Goal: Task Accomplishment & Management: Manage account settings

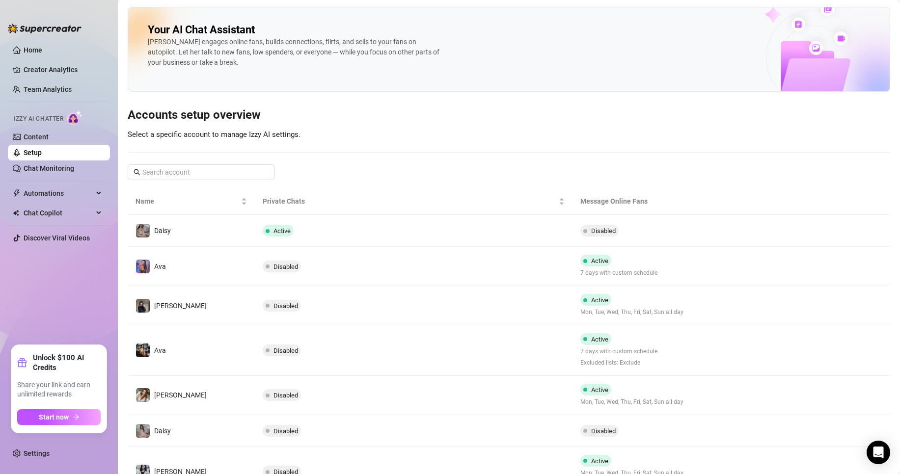
scroll to position [92, 0]
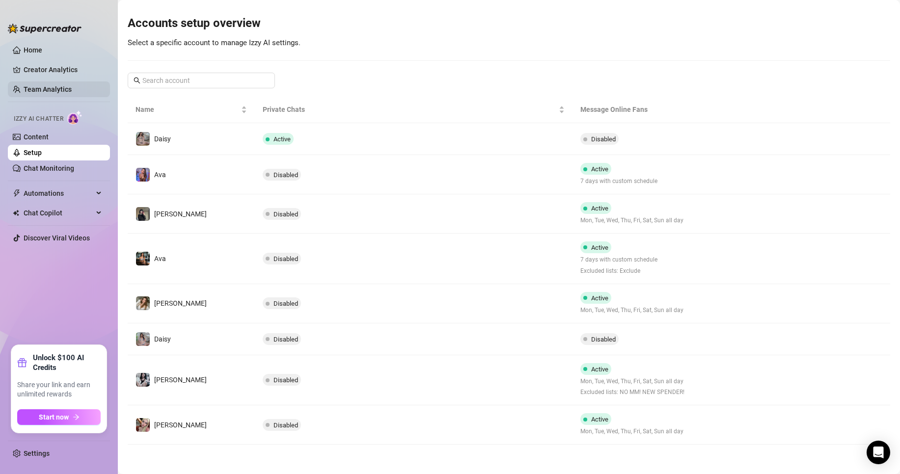
click at [72, 85] on link "Team Analytics" at bounding box center [48, 89] width 48 height 8
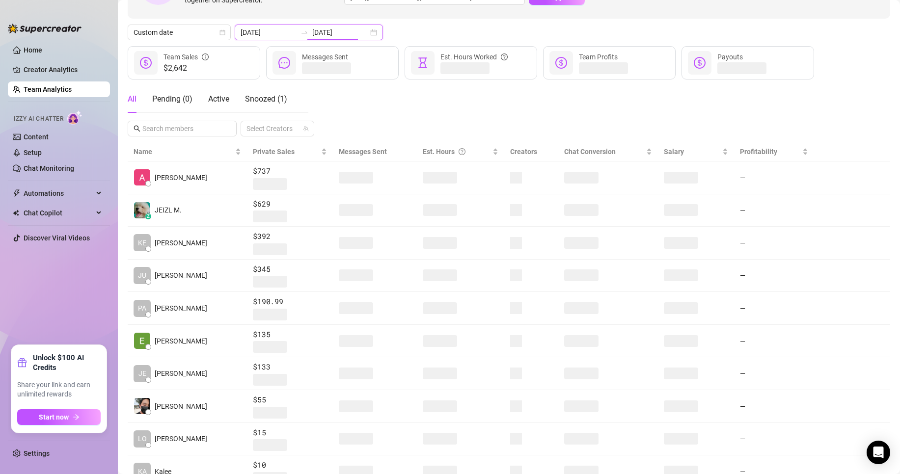
click at [326, 30] on input "[DATE]" at bounding box center [340, 32] width 56 height 11
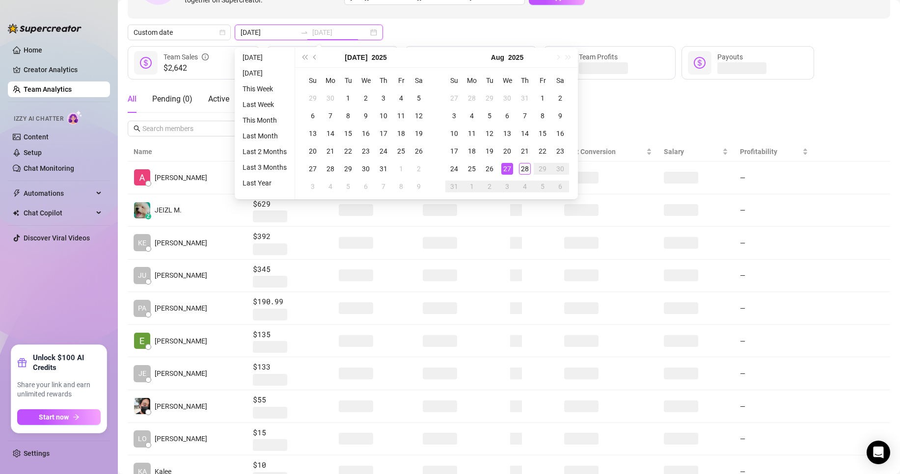
type input "[DATE]"
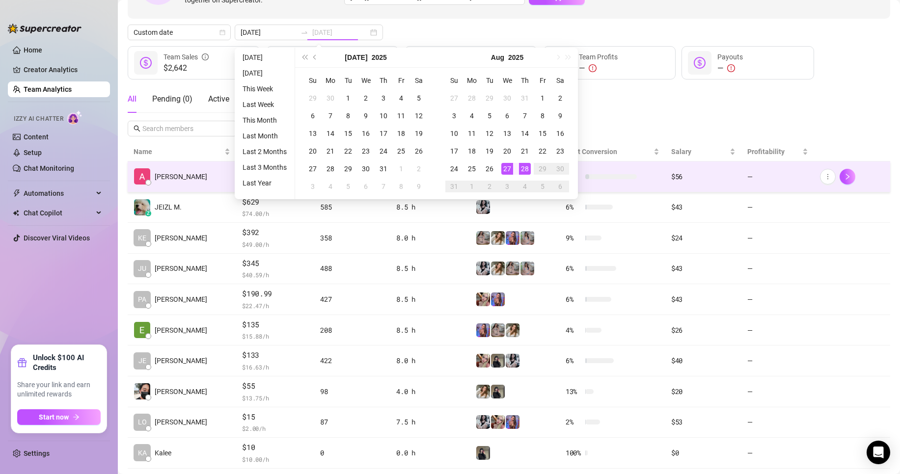
click at [520, 172] on div "28" at bounding box center [525, 169] width 12 height 12
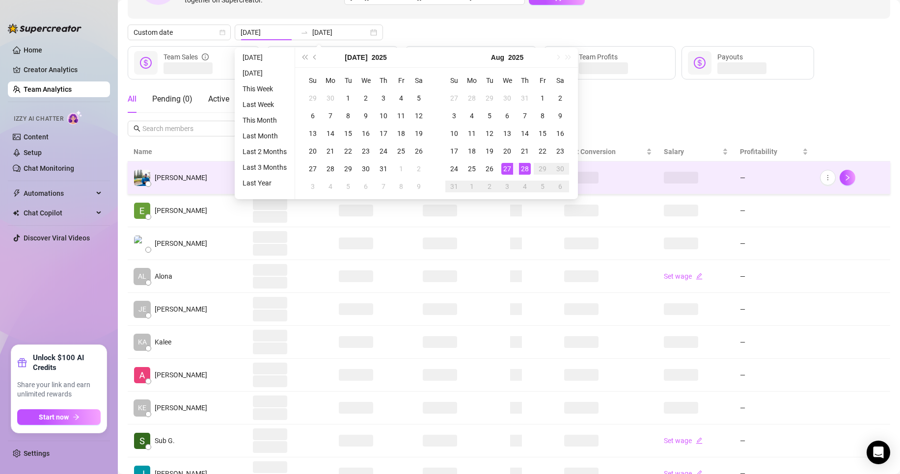
type input "[DATE]"
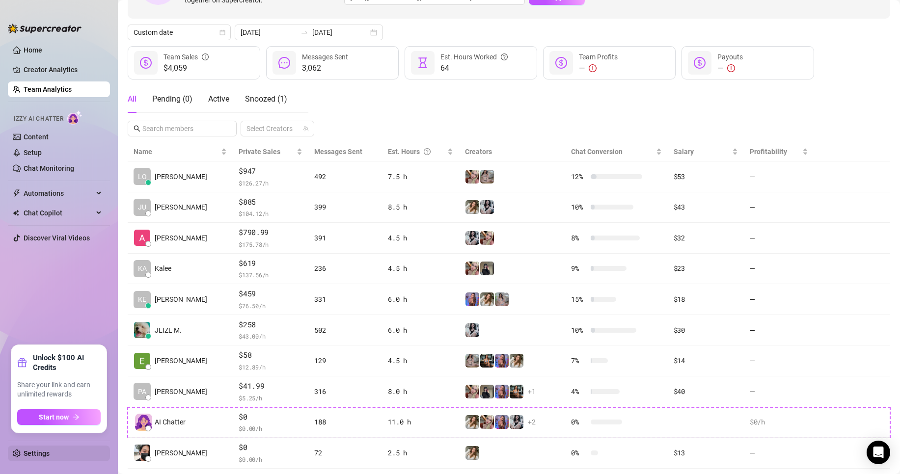
click at [50, 453] on link "Settings" at bounding box center [37, 454] width 26 height 8
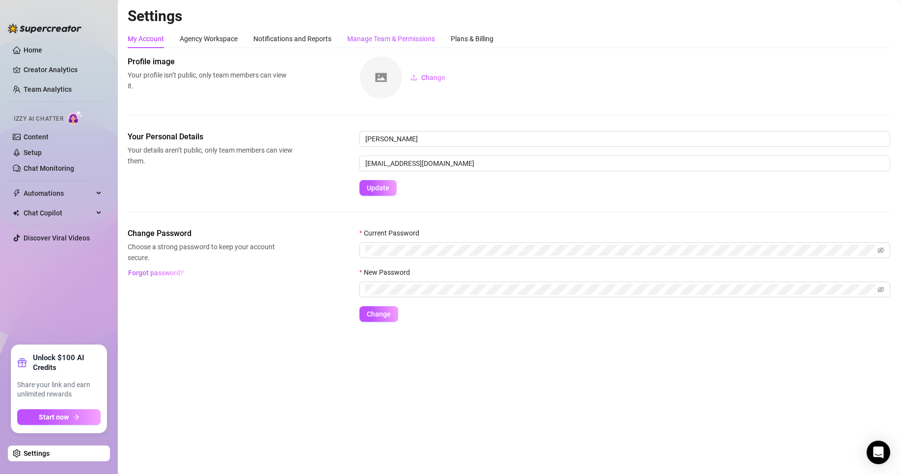
click at [406, 41] on div "Manage Team & Permissions" at bounding box center [391, 38] width 88 height 11
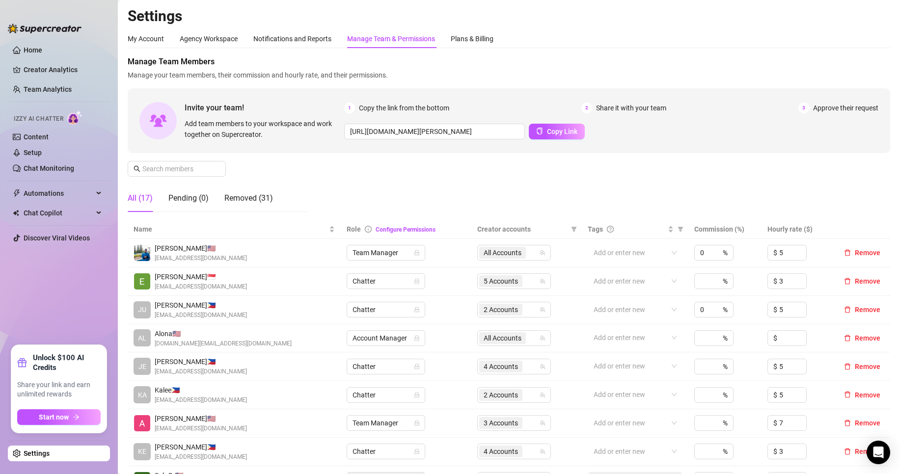
scroll to position [82, 0]
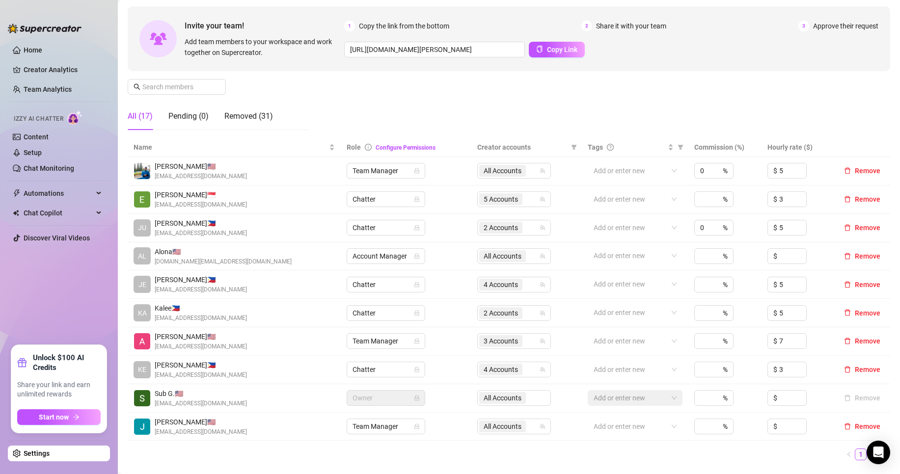
click at [867, 450] on link "2" at bounding box center [872, 454] width 11 height 11
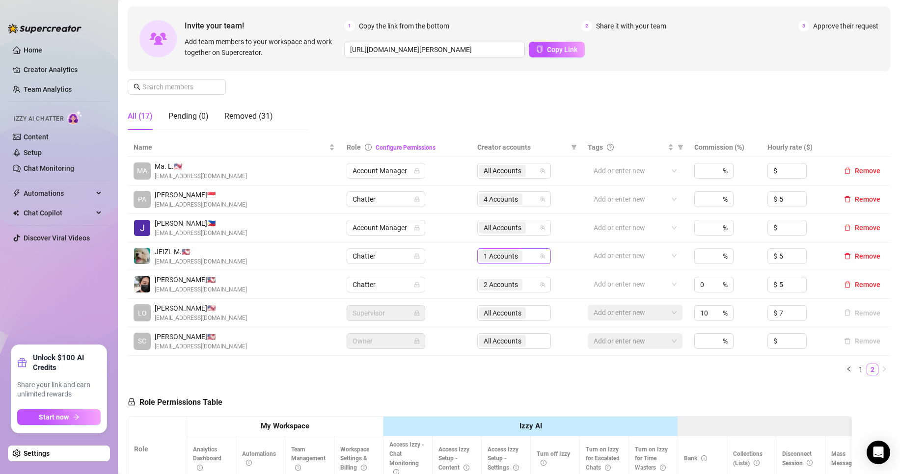
click at [515, 254] on span "1 Accounts" at bounding box center [501, 256] width 34 height 11
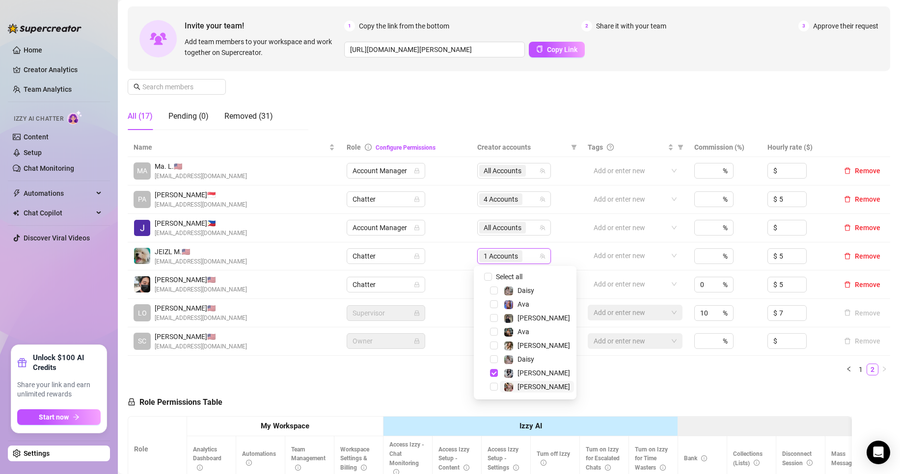
click at [536, 384] on span "[PERSON_NAME]" at bounding box center [537, 387] width 74 height 12
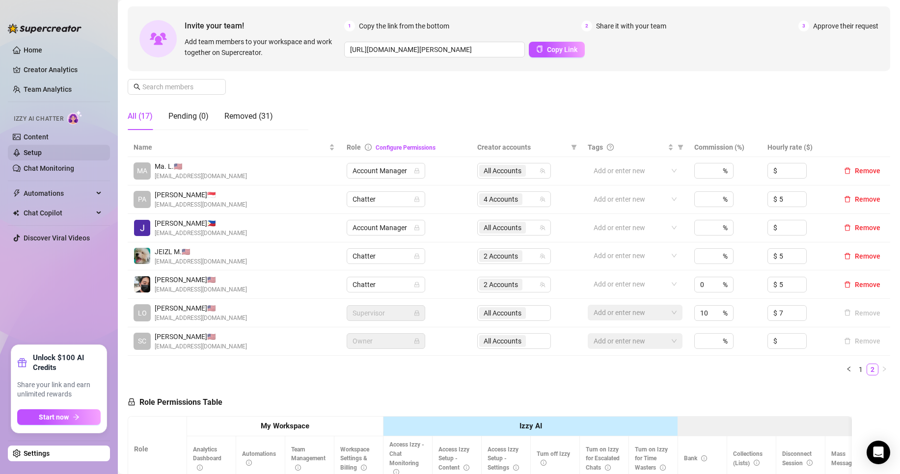
click at [42, 157] on link "Setup" at bounding box center [33, 153] width 18 height 8
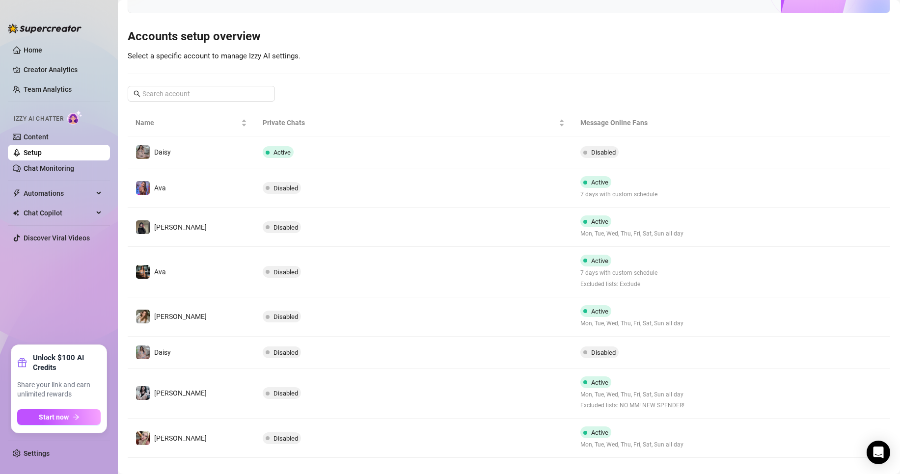
scroll to position [92, 0]
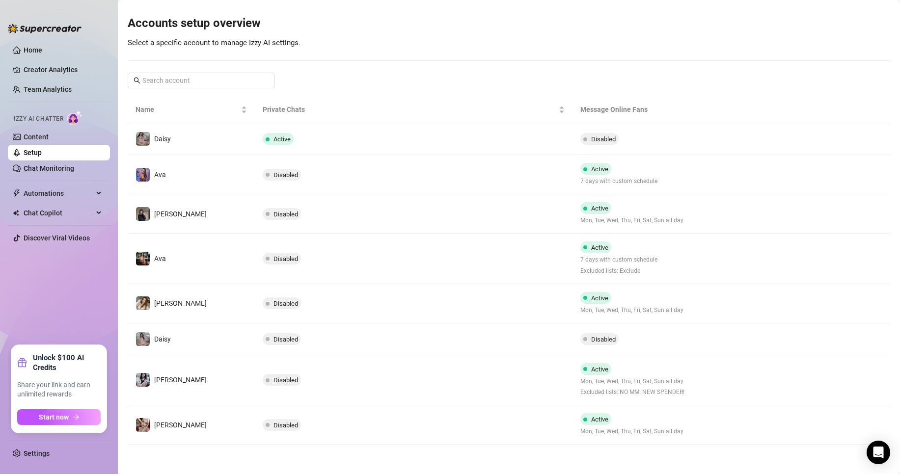
drag, startPoint x: 488, startPoint y: 424, endPoint x: 586, endPoint y: 400, distance: 101.1
click at [488, 425] on td "Disabled" at bounding box center [414, 425] width 318 height 39
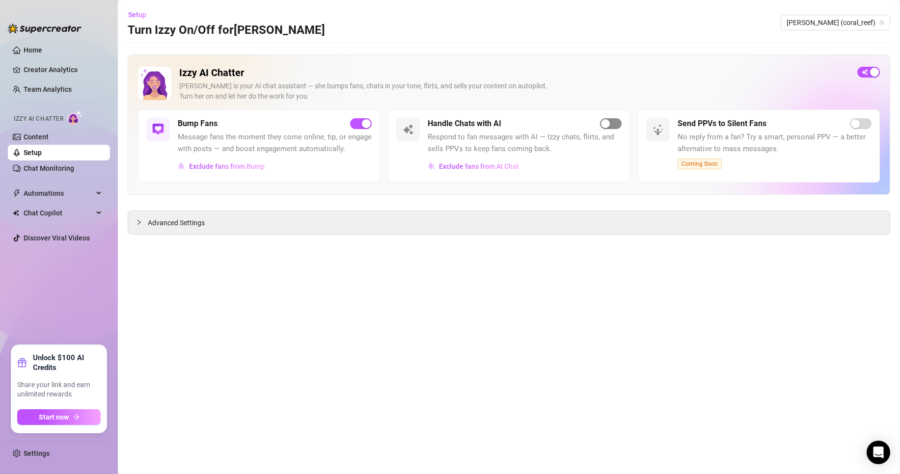
click at [610, 126] on span "button" at bounding box center [611, 123] width 22 height 11
